Goal: Book appointment/travel/reservation

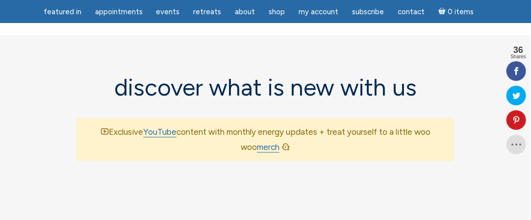
scroll to position [736, 0]
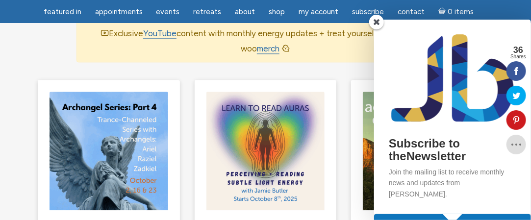
click at [376, 22] on span at bounding box center [376, 22] width 15 height 15
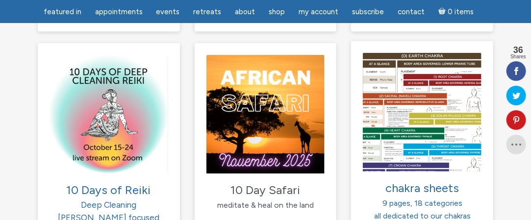
scroll to position [1030, 0]
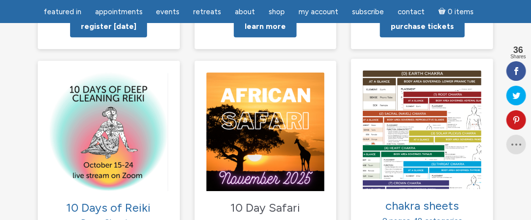
click at [415, 71] on img at bounding box center [422, 130] width 119 height 119
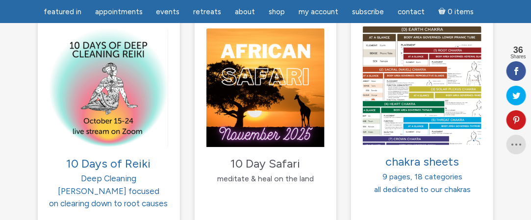
scroll to position [981, 0]
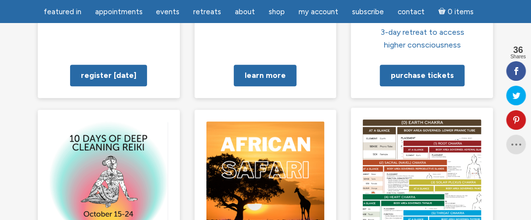
click at [434, 120] on img at bounding box center [422, 179] width 119 height 119
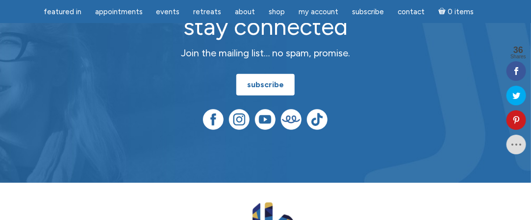
scroll to position [2795, 0]
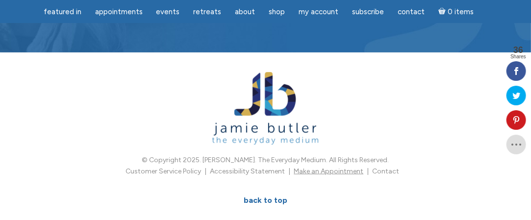
click at [308, 167] on link "Make an Appointment" at bounding box center [329, 171] width 70 height 8
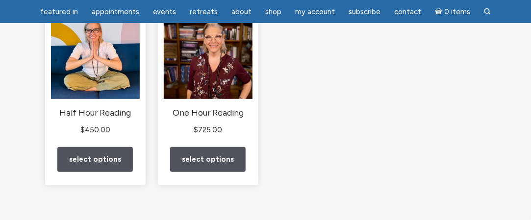
scroll to position [147, 0]
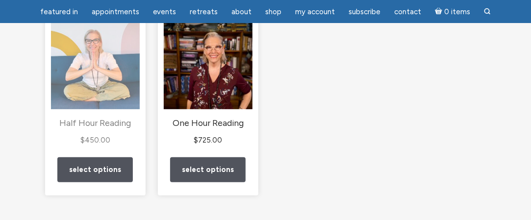
click at [122, 64] on img "main" at bounding box center [95, 65] width 89 height 89
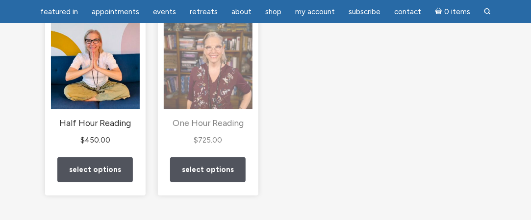
click at [228, 92] on img "main" at bounding box center [208, 65] width 89 height 89
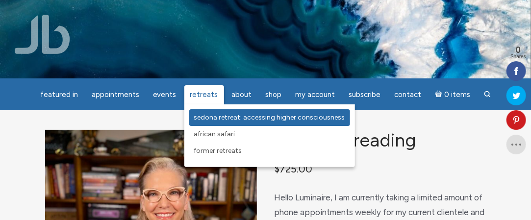
click at [208, 119] on span "Sedona Retreat: Accessing Higher Consciousness" at bounding box center [269, 117] width 151 height 8
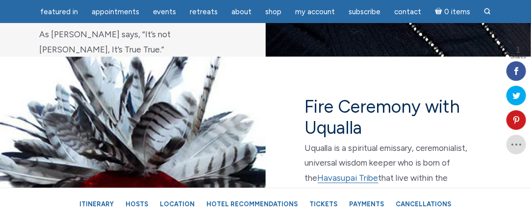
scroll to position [4119, 0]
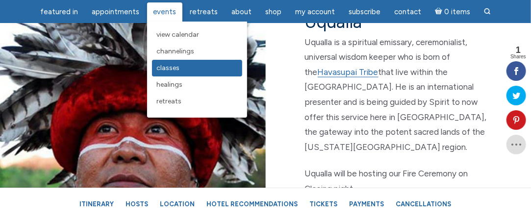
click at [184, 71] on link "Classes" at bounding box center [197, 68] width 90 height 17
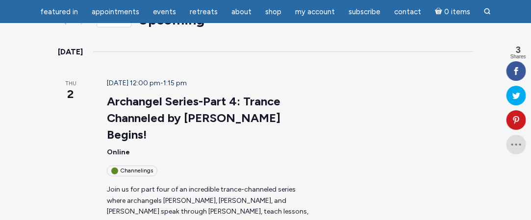
scroll to position [196, 0]
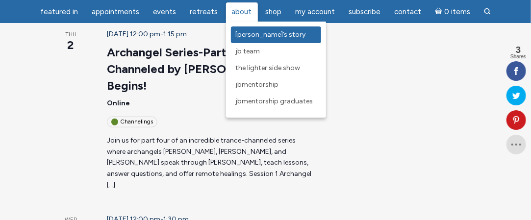
click at [239, 39] on link "[PERSON_NAME]’s Story" at bounding box center [276, 34] width 90 height 17
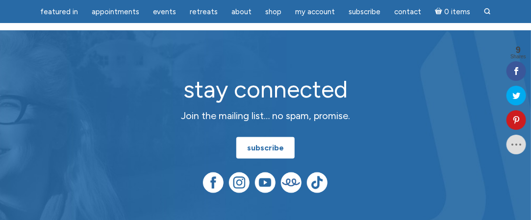
scroll to position [1878, 0]
